Goal: Task Accomplishment & Management: Complete application form

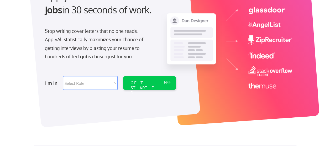
scroll to position [79, 0]
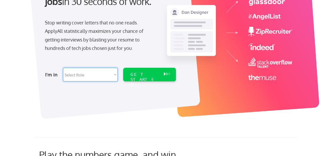
click at [74, 76] on select "Select Role Software Engineering Product Management Customer Success Sales UI/U…" at bounding box center [90, 75] width 55 height 14
select select ""data_science___analytics""
click at [63, 68] on select "Select Role Software Engineering Product Management Customer Success Sales UI/U…" at bounding box center [90, 75] width 55 height 14
select select ""data_science___analytics""
click at [146, 73] on div "GET STARTED" at bounding box center [144, 79] width 28 height 15
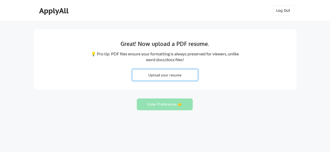
click at [173, 78] on input "file" at bounding box center [164, 74] width 65 height 11
